Goal: Entertainment & Leisure: Consume media (video, audio)

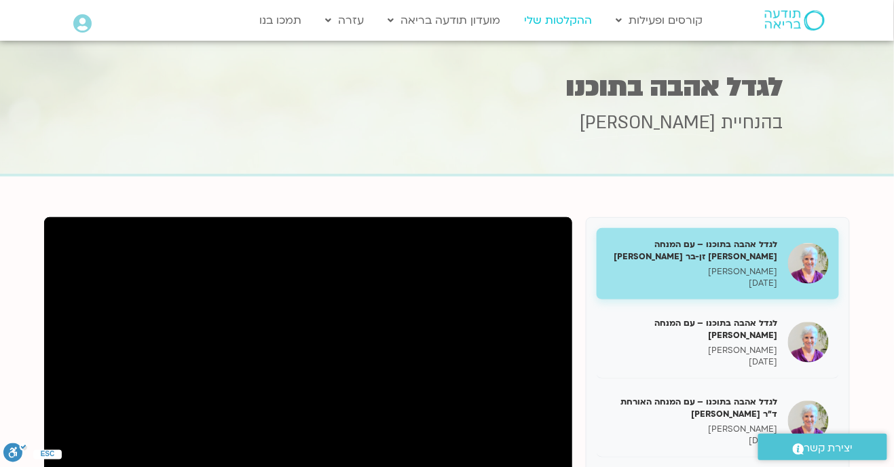
click at [554, 26] on link "ההקלטות שלי" at bounding box center [557, 20] width 81 height 26
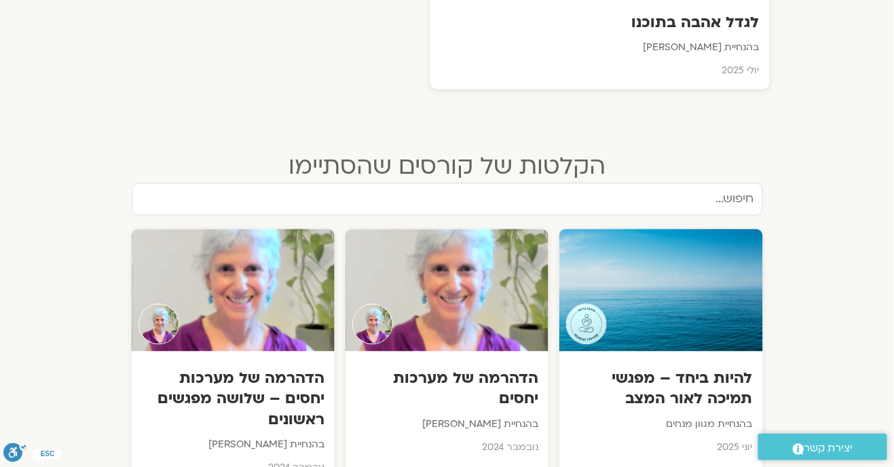
scroll to position [663, 0]
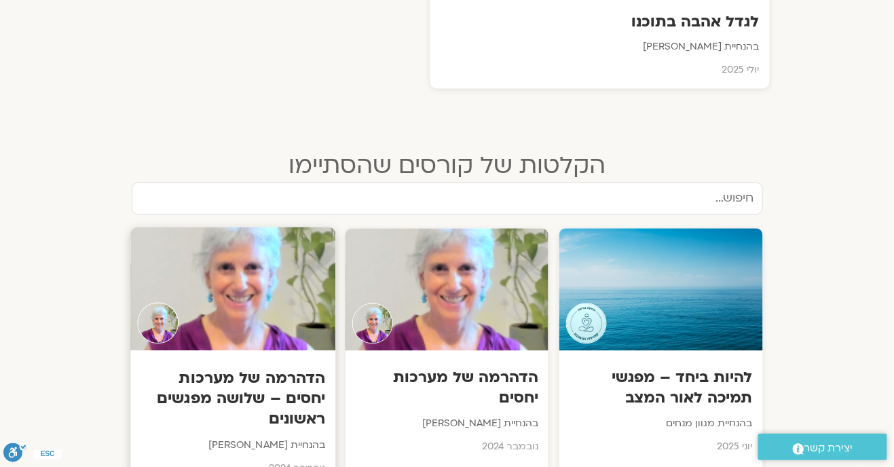
click at [246, 385] on h3 "הדהרמה של מערכות יחסים – שלושה מפגשים ראשונים" at bounding box center [232, 399] width 185 height 62
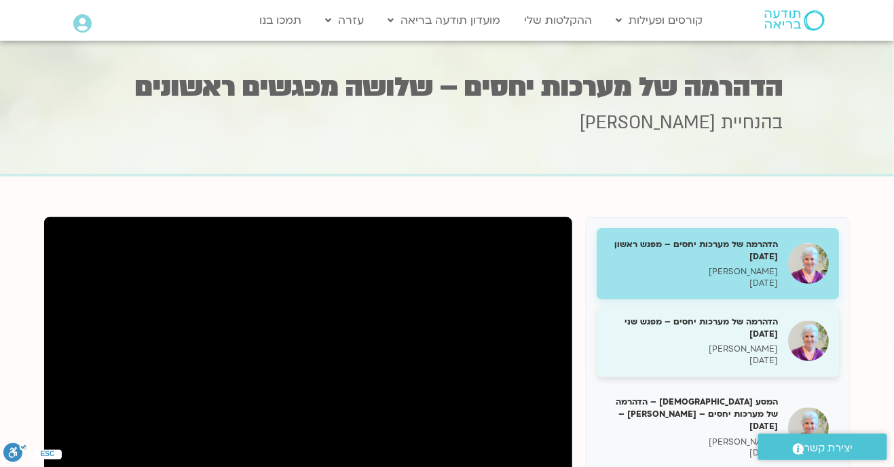
click at [735, 339] on h5 "הדהרמה של מערכות יחסים – מפגש שני 05/12/24" at bounding box center [692, 327] width 171 height 24
